Goal: Find contact information: Find contact information

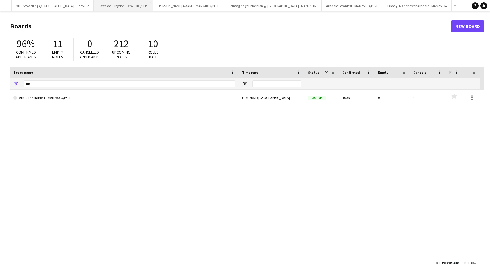
click at [122, 8] on button "Costa del Croydon C&W25003/PERF Close" at bounding box center [124, 5] width 60 height 11
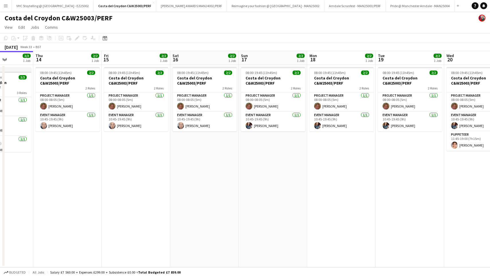
scroll to position [0, 241]
click at [410, 127] on app-card-role "Event Manager [DATE] 10:45-19:45 (9h) [PERSON_NAME]" at bounding box center [409, 121] width 64 height 19
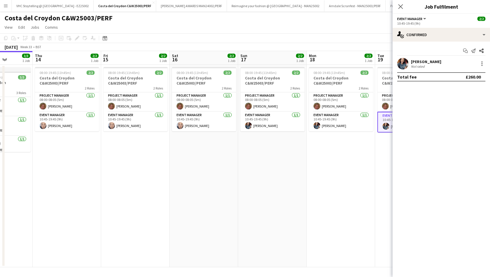
click at [422, 62] on div "[PERSON_NAME]" at bounding box center [426, 61] width 30 height 5
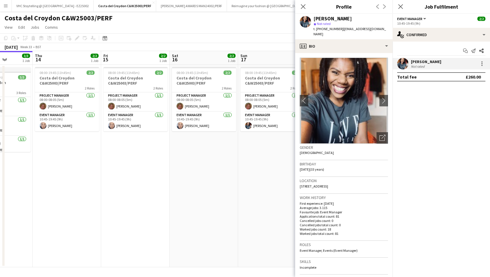
drag, startPoint x: 340, startPoint y: 28, endPoint x: 322, endPoint y: 28, distance: 18.3
click at [322, 28] on span "t. [PHONE_NUMBER]" at bounding box center [328, 29] width 30 height 4
copy span "07932985163"
click at [241, 208] on app-date-cell "08:00-19:45 (11h45m) 2/2 Costa del Croydon C&W25003/PERF 2 Roles Project Manage…" at bounding box center [272, 166] width 68 height 202
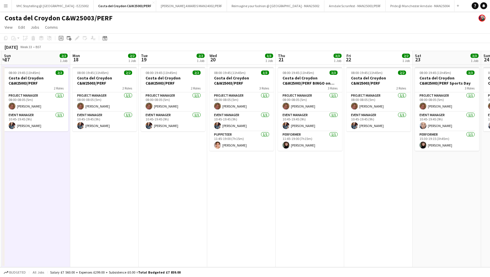
scroll to position [0, 208]
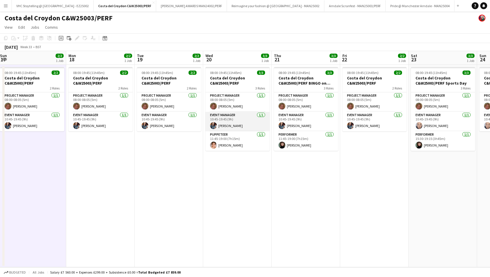
click at [232, 126] on app-card-role "Event Manager [DATE] 10:45-19:45 (9h) [PERSON_NAME]" at bounding box center [237, 121] width 64 height 19
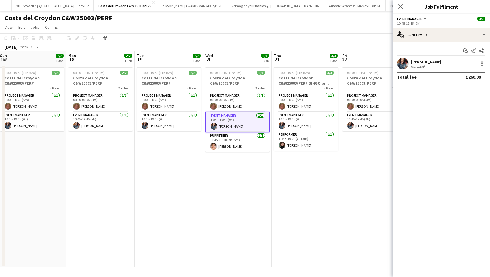
click at [431, 60] on div "[PERSON_NAME]" at bounding box center [426, 61] width 30 height 5
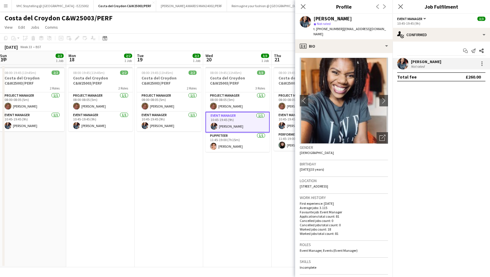
drag, startPoint x: 339, startPoint y: 29, endPoint x: 322, endPoint y: 28, distance: 17.5
click at [322, 28] on span "t. [PHONE_NUMBER]" at bounding box center [328, 29] width 30 height 4
copy span "07932985163"
